Goal: Navigation & Orientation: Go to known website

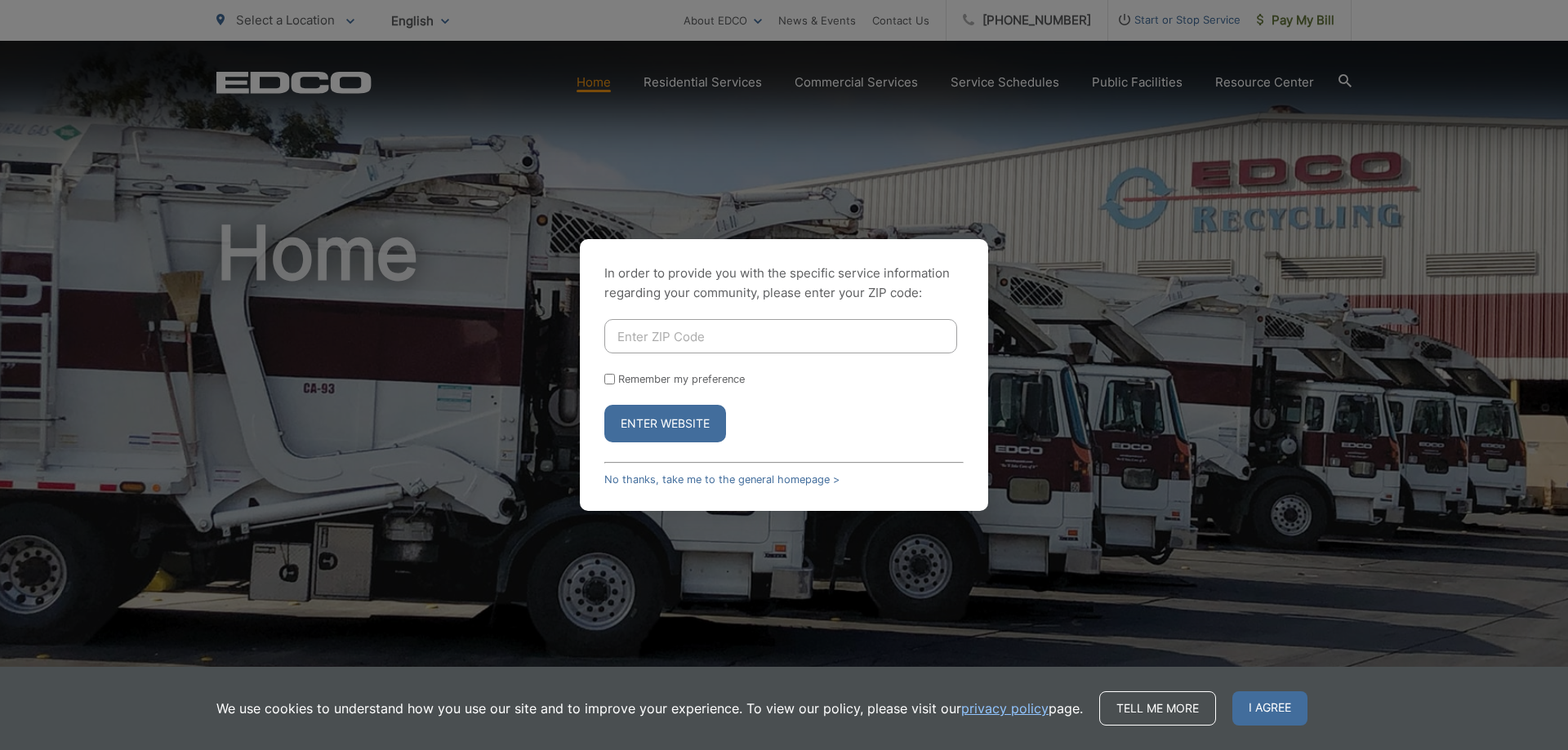
click at [1044, 254] on div "In order to provide you with the specific service information regarding your co…" at bounding box center [784, 375] width 1568 height 750
click at [1285, 710] on span "I agree" at bounding box center [1270, 709] width 75 height 34
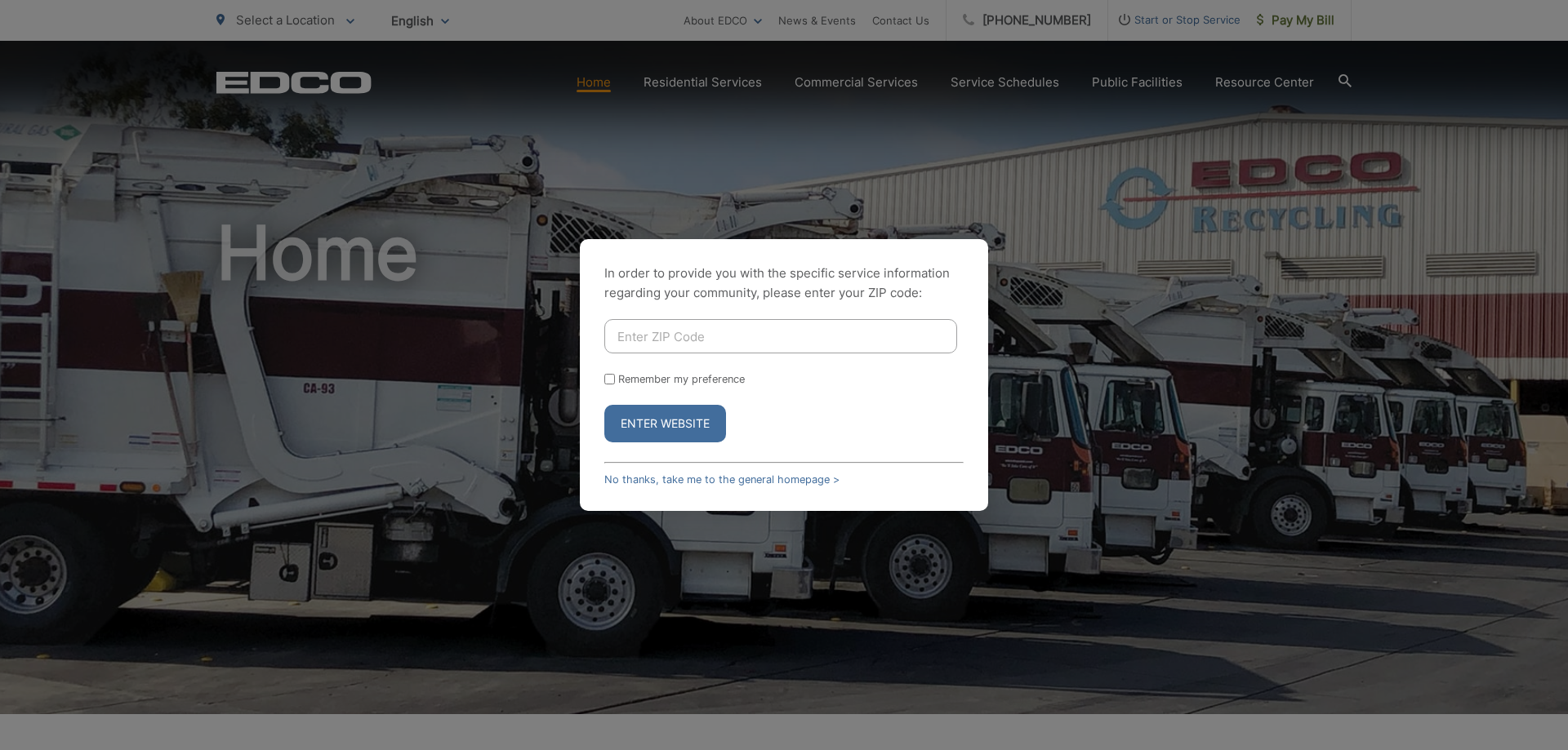
click at [676, 434] on button "Enter Website" at bounding box center [664, 423] width 121 height 38
click at [1082, 256] on div "In order to provide you with the specific service information regarding your co…" at bounding box center [784, 375] width 1568 height 750
click at [695, 338] on input "Enter ZIP Code" at bounding box center [780, 336] width 353 height 34
click at [656, 426] on button "Enter Website" at bounding box center [664, 423] width 121 height 38
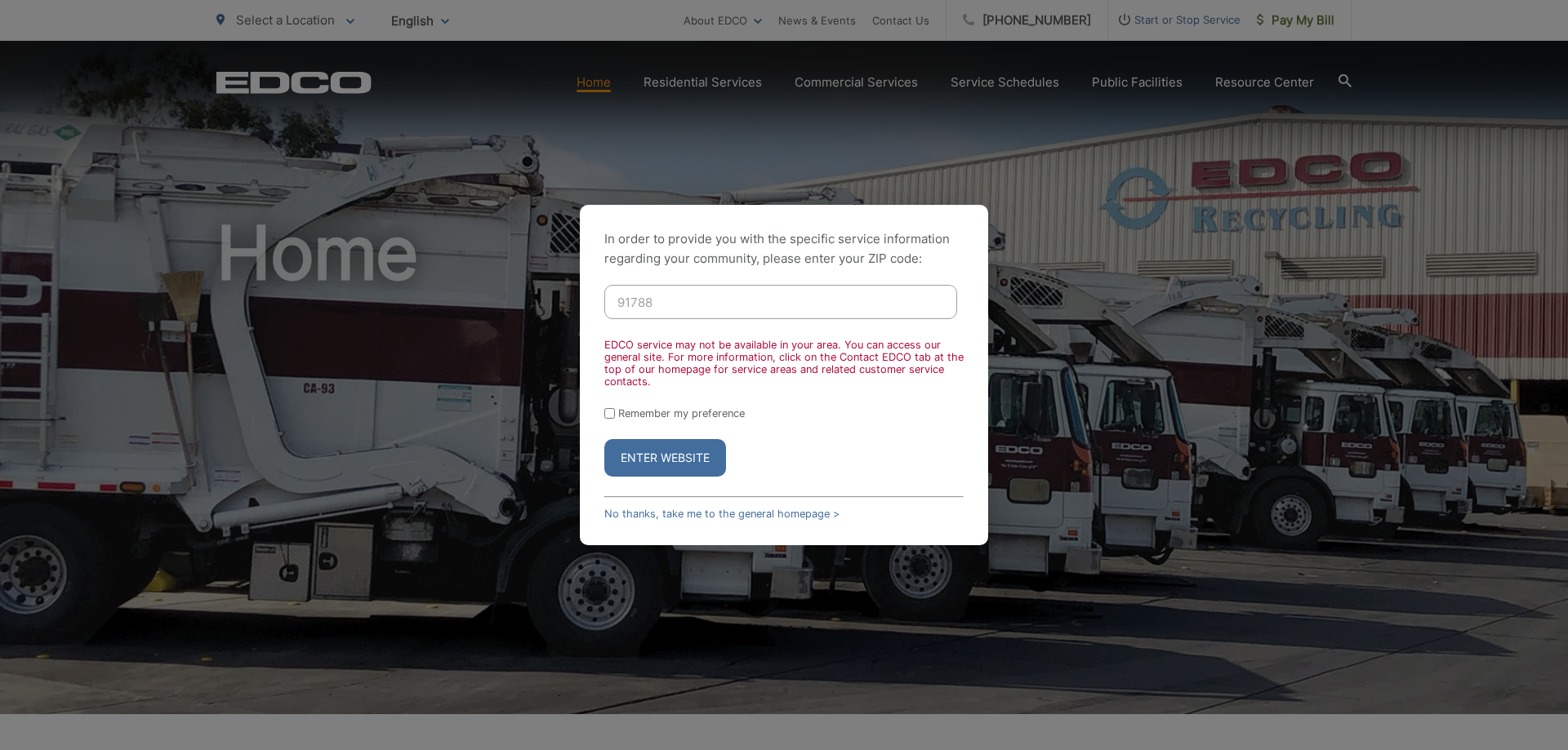
click at [696, 310] on input "91788" at bounding box center [780, 302] width 353 height 34
type input "9"
click at [1286, 293] on div "In order to provide you with the specific service information regarding your co…" at bounding box center [784, 375] width 1568 height 750
click at [434, 23] on div "In order to provide you with the specific service information regarding your co…" at bounding box center [784, 375] width 1568 height 750
click at [687, 300] on input "Enter ZIP Code" at bounding box center [780, 302] width 353 height 34
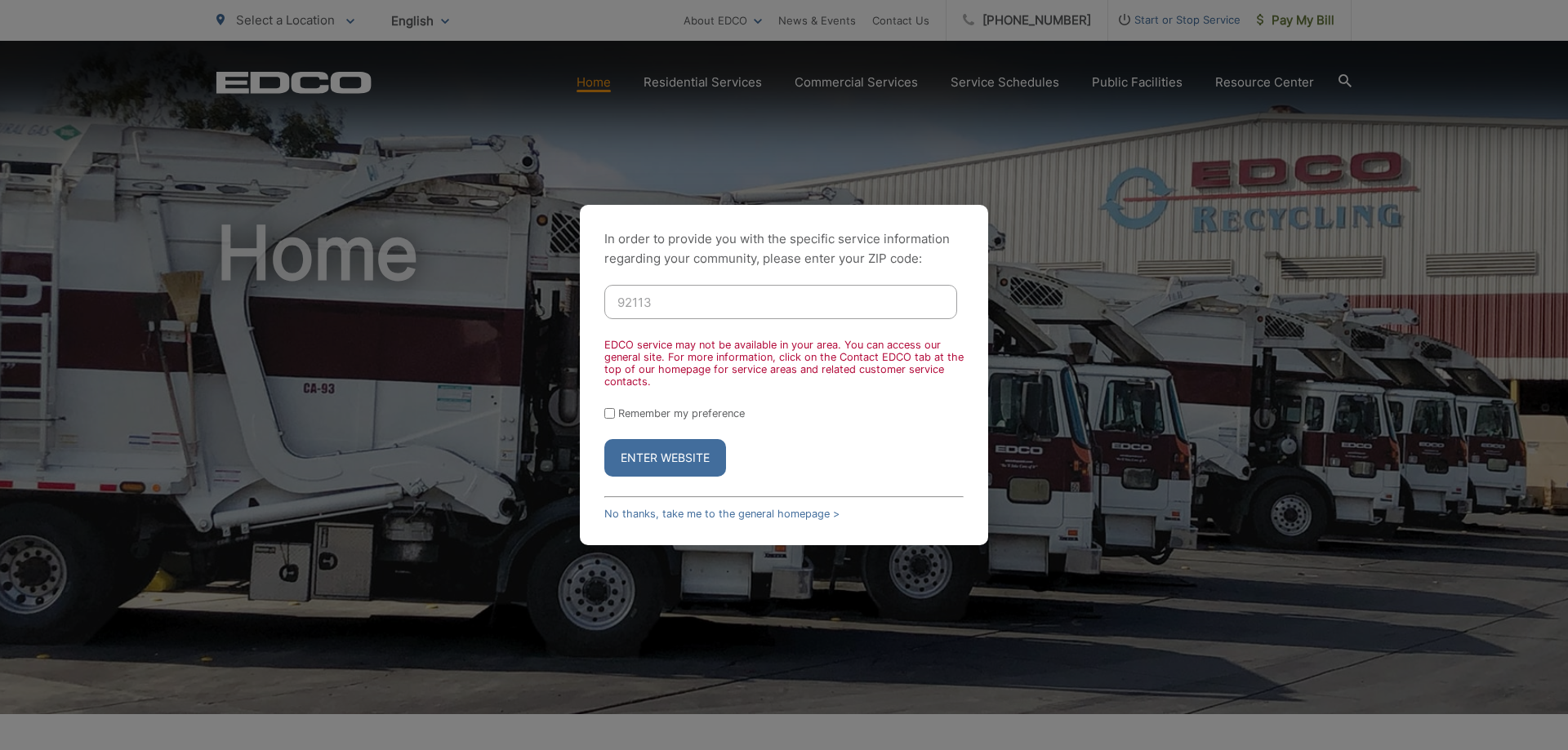
type input "92113"
click at [664, 457] on button "Enter Website" at bounding box center [664, 458] width 121 height 38
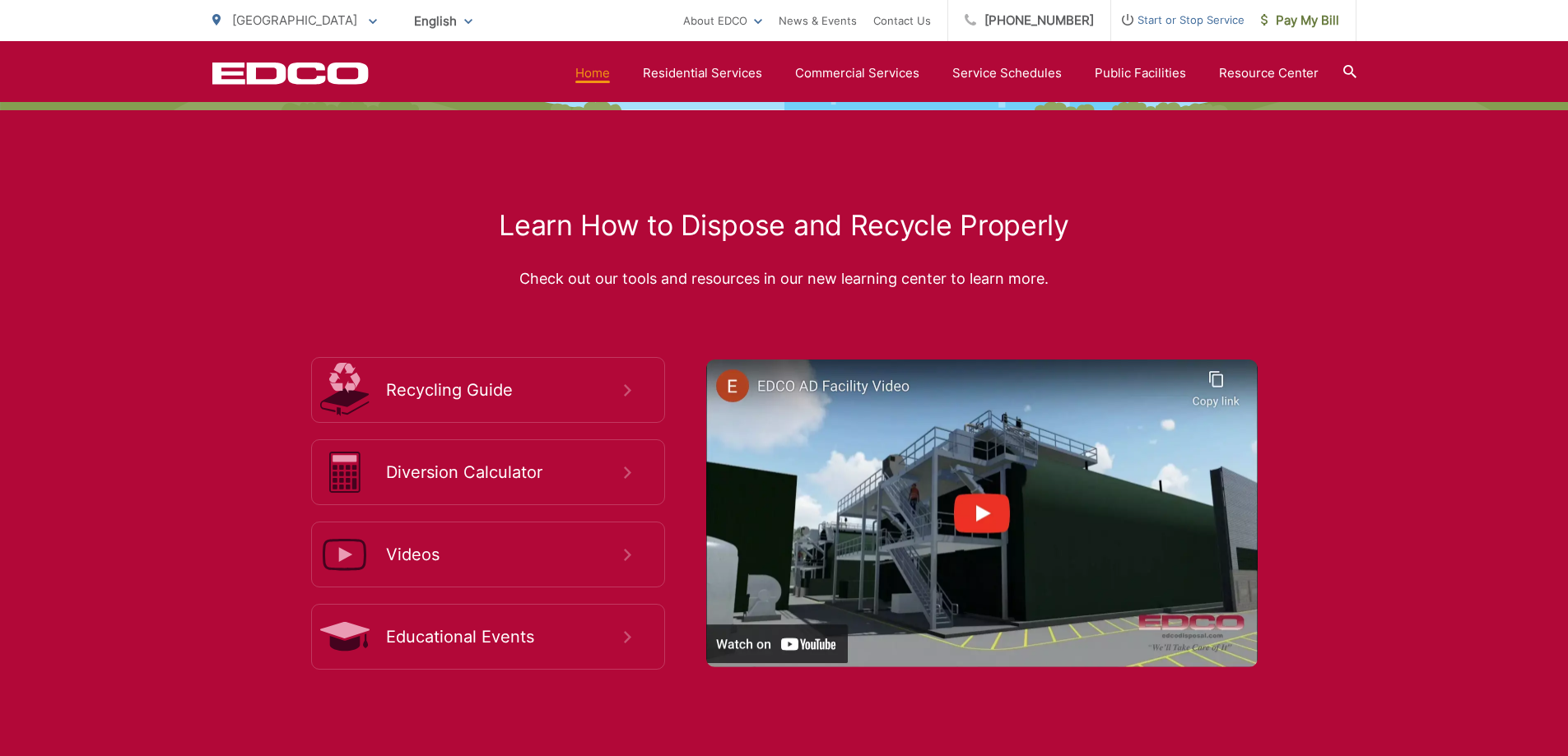
scroll to position [3045, 0]
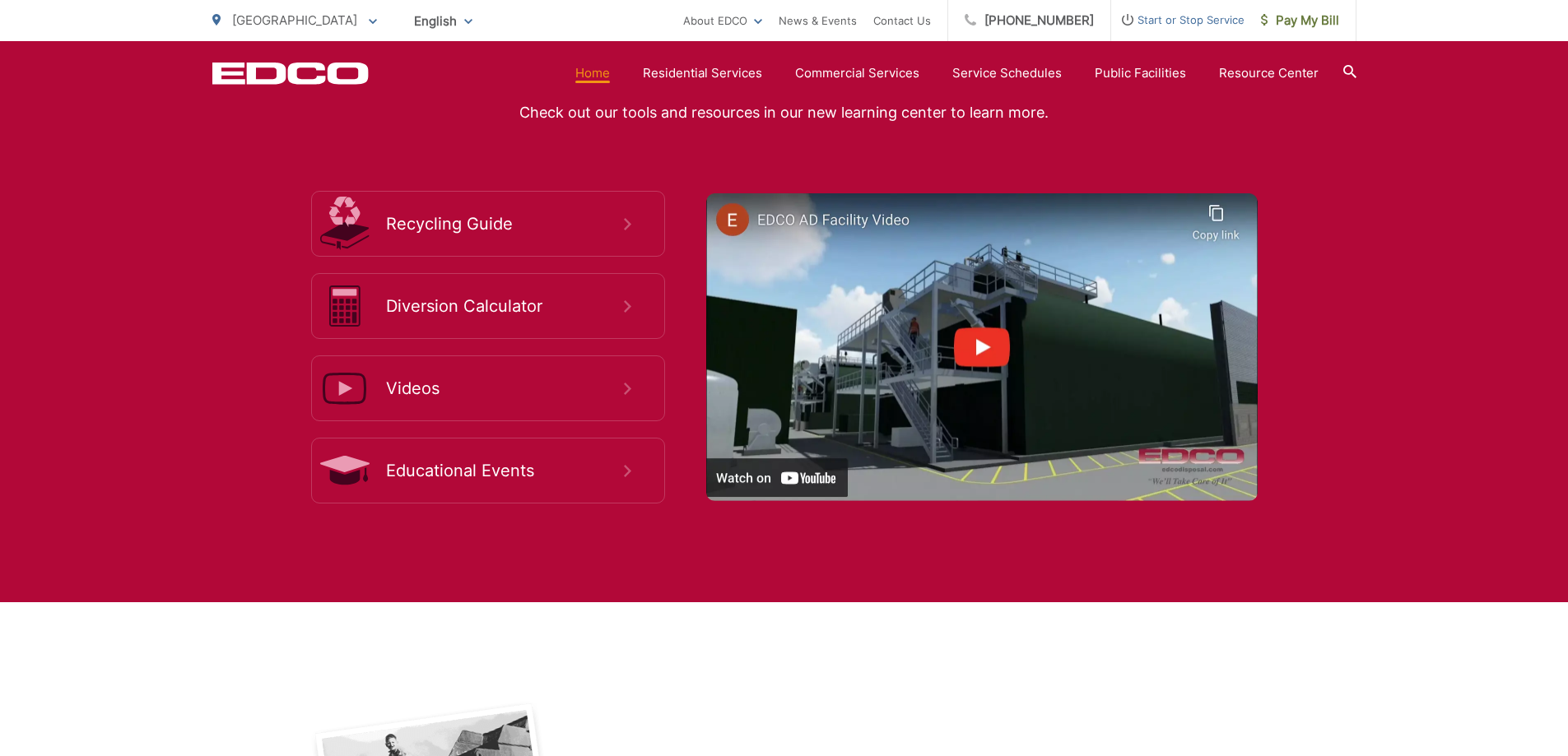
click at [978, 343] on img at bounding box center [981, 347] width 551 height 308
